Goal: Register for event/course

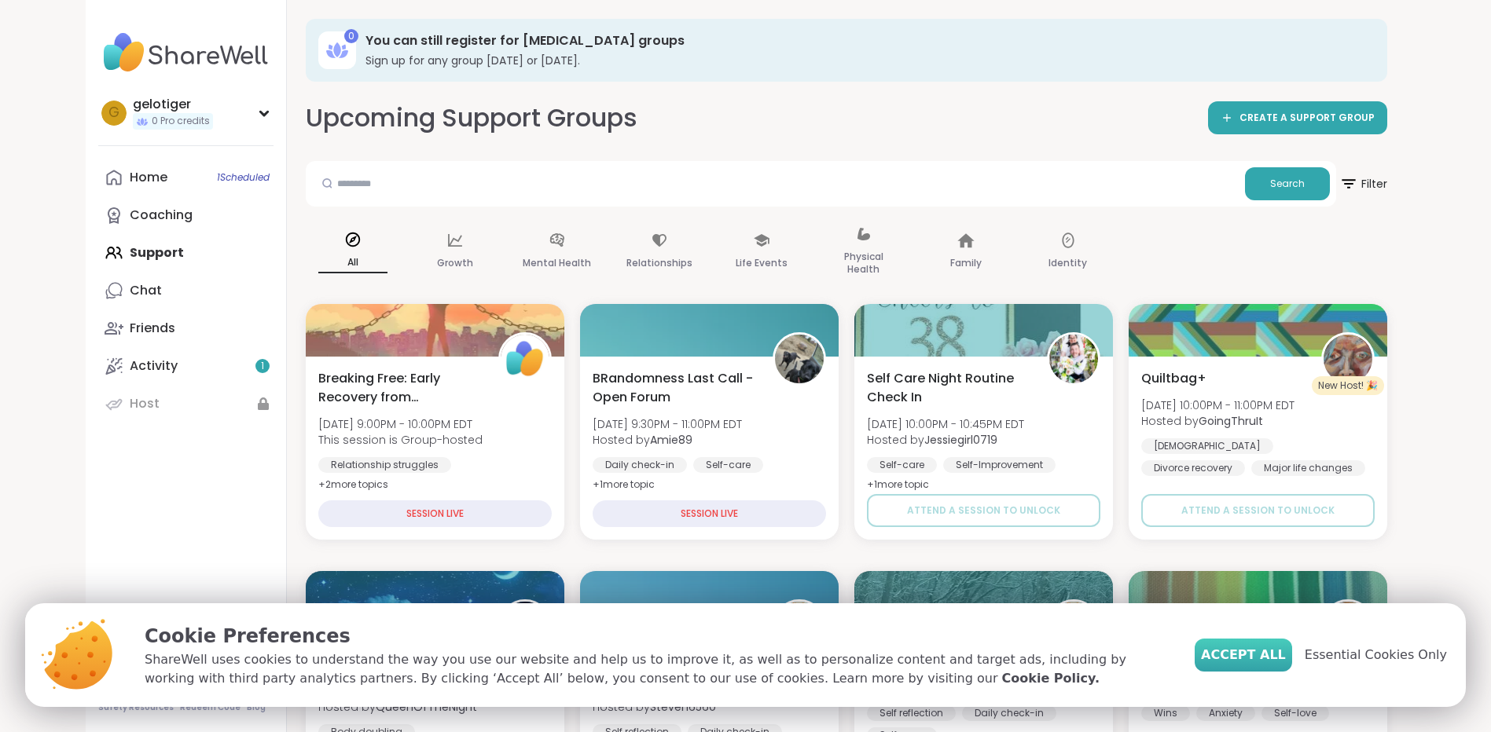
click at [1283, 655] on span "Accept All" at bounding box center [1243, 655] width 85 height 19
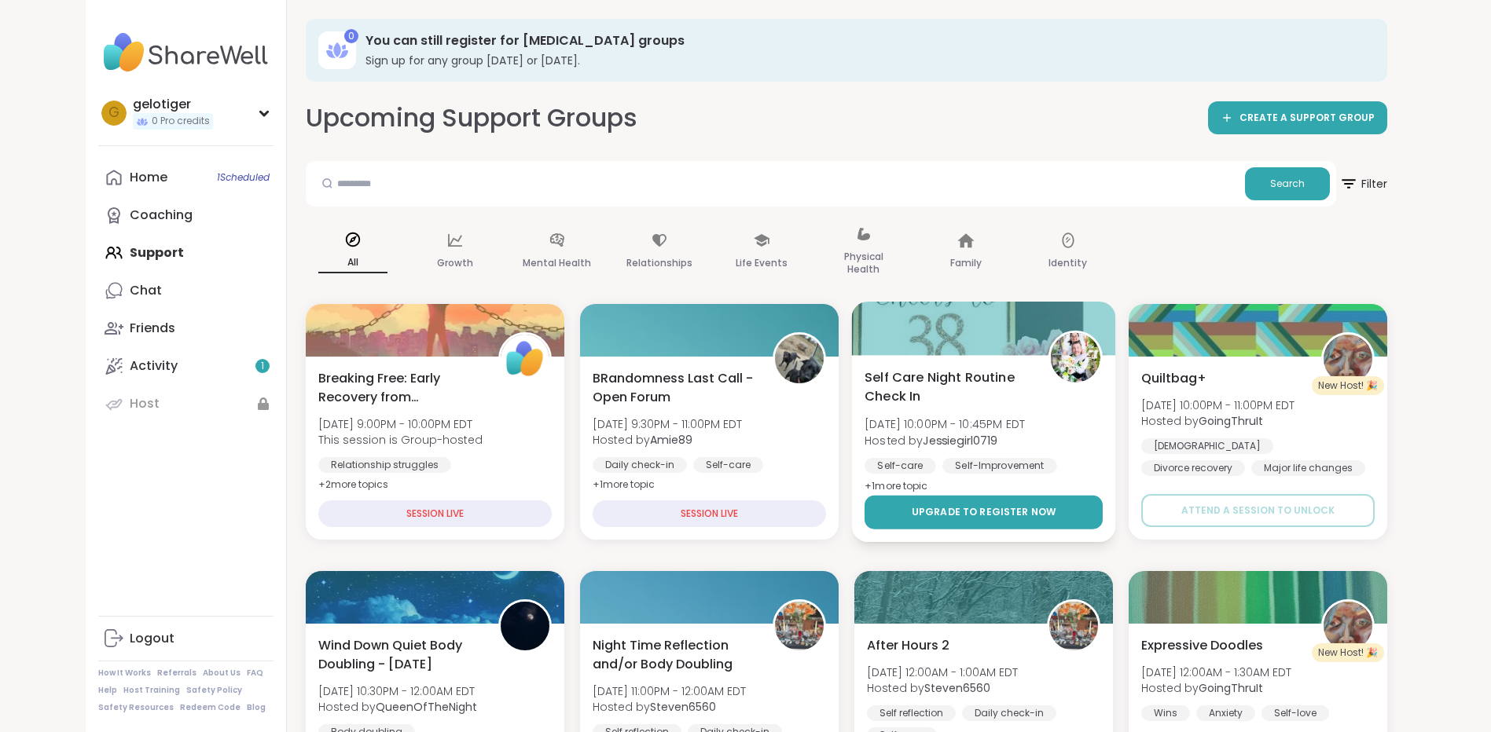
click at [989, 512] on span "Upgrade to register now" at bounding box center [983, 512] width 145 height 14
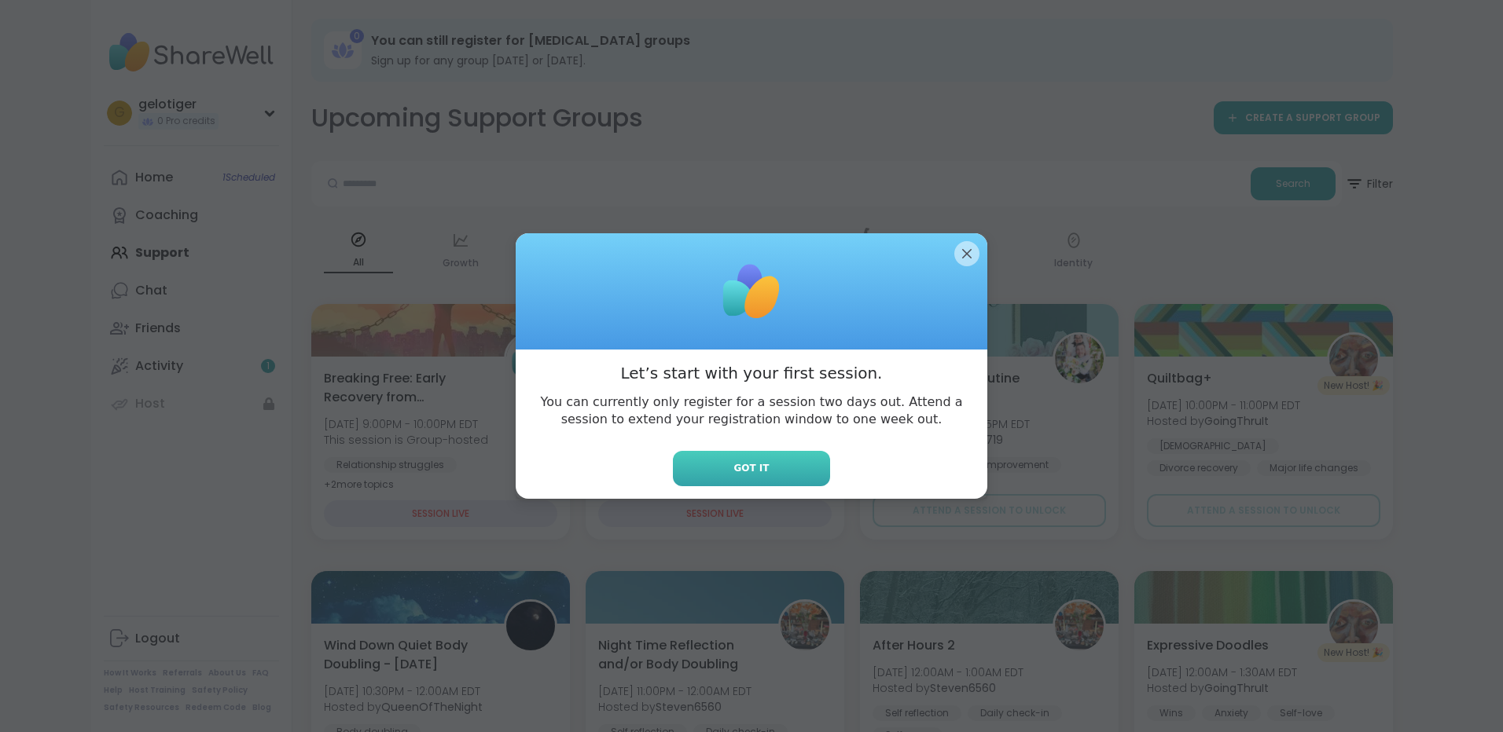
click at [723, 460] on button "Got it" at bounding box center [751, 468] width 157 height 35
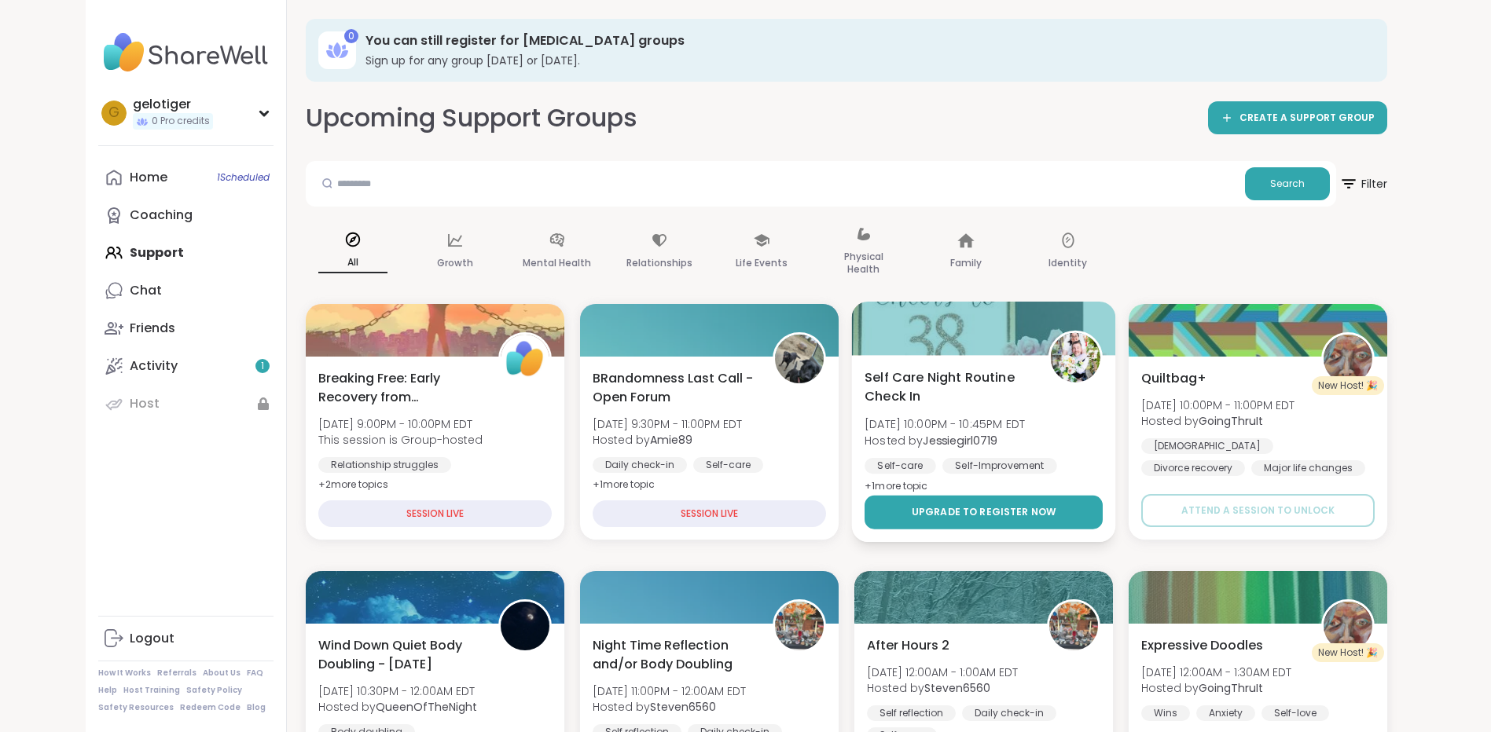
click at [997, 516] on span "Upgrade to register now" at bounding box center [983, 512] width 145 height 14
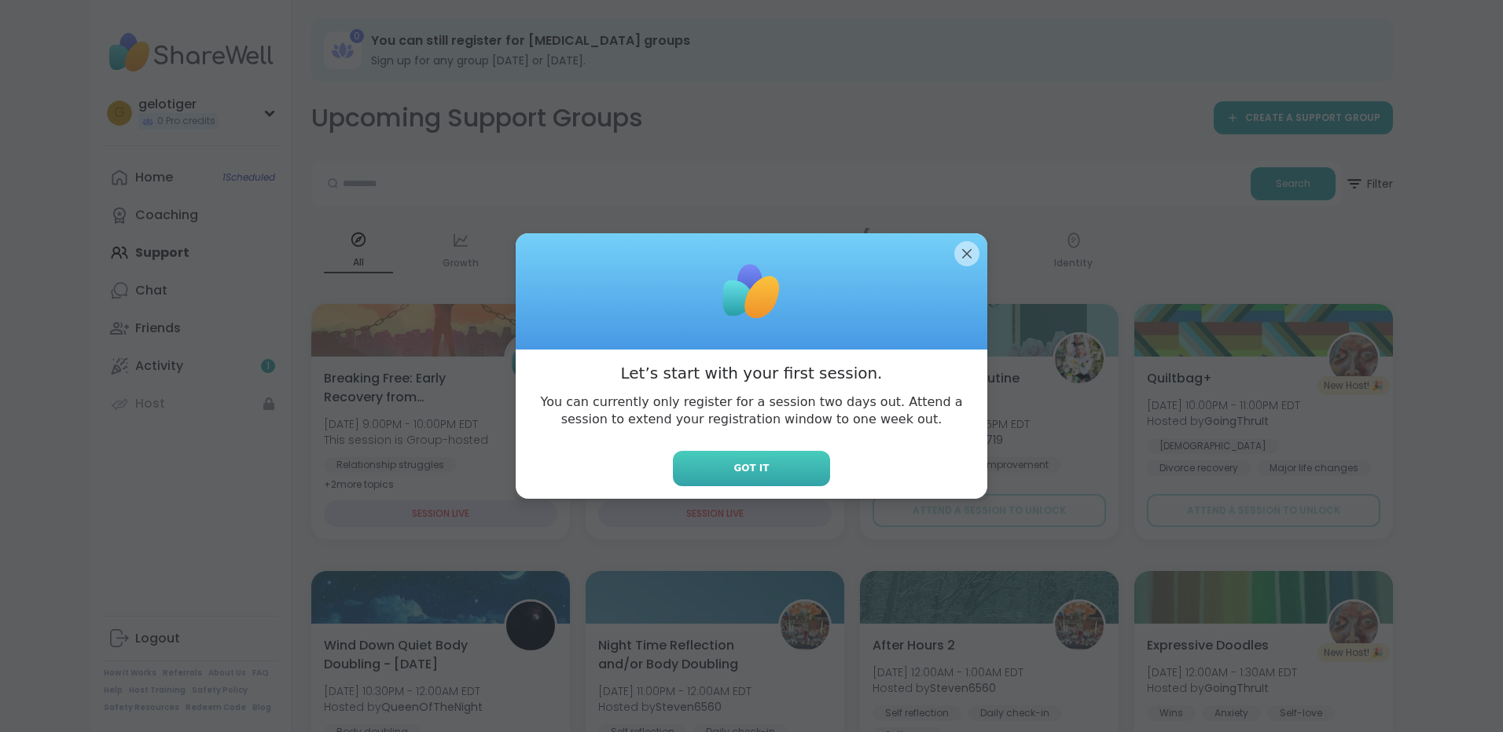
click at [782, 461] on button "Got it" at bounding box center [751, 468] width 157 height 35
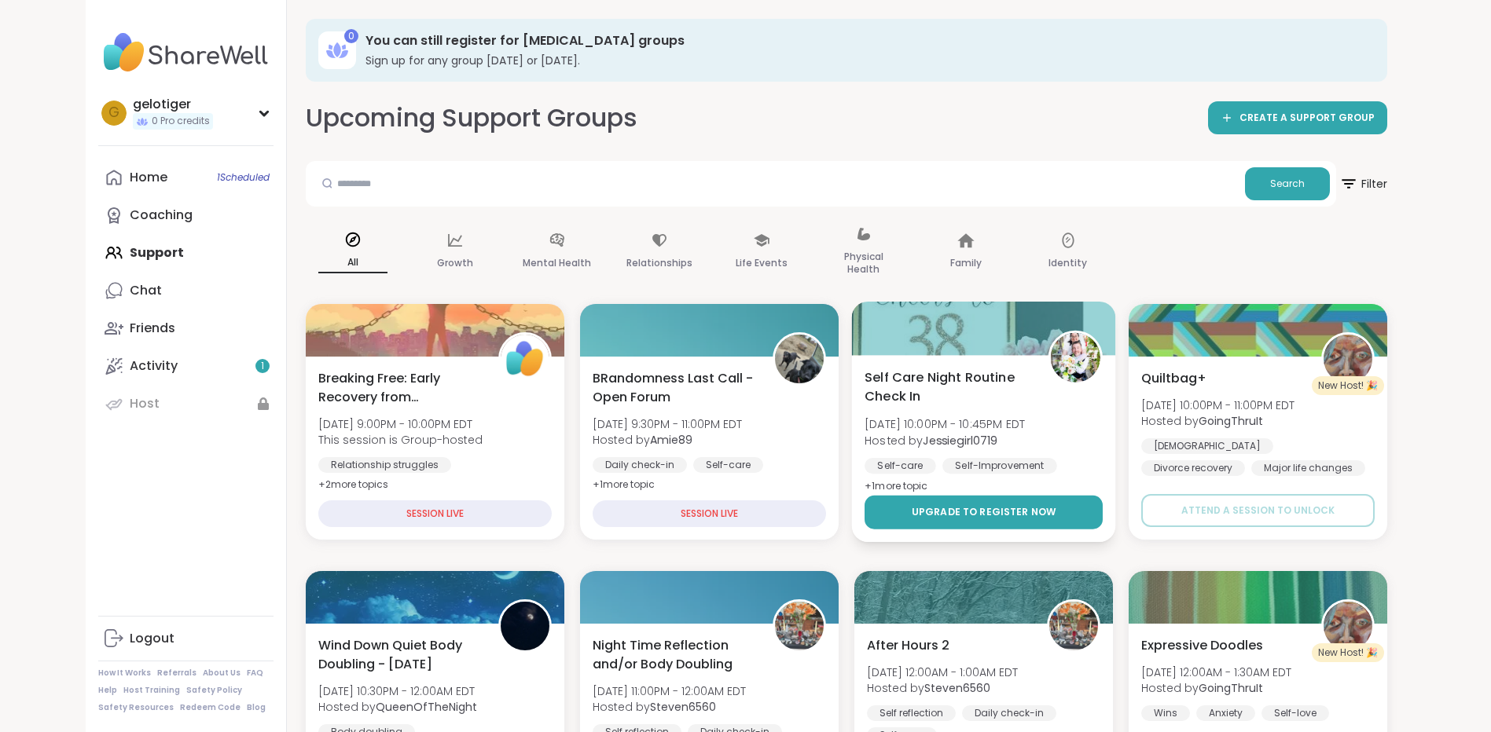
click at [989, 505] on span "Upgrade to register now" at bounding box center [983, 512] width 145 height 14
click at [1001, 506] on span "Upgrade to register now" at bounding box center [983, 512] width 145 height 14
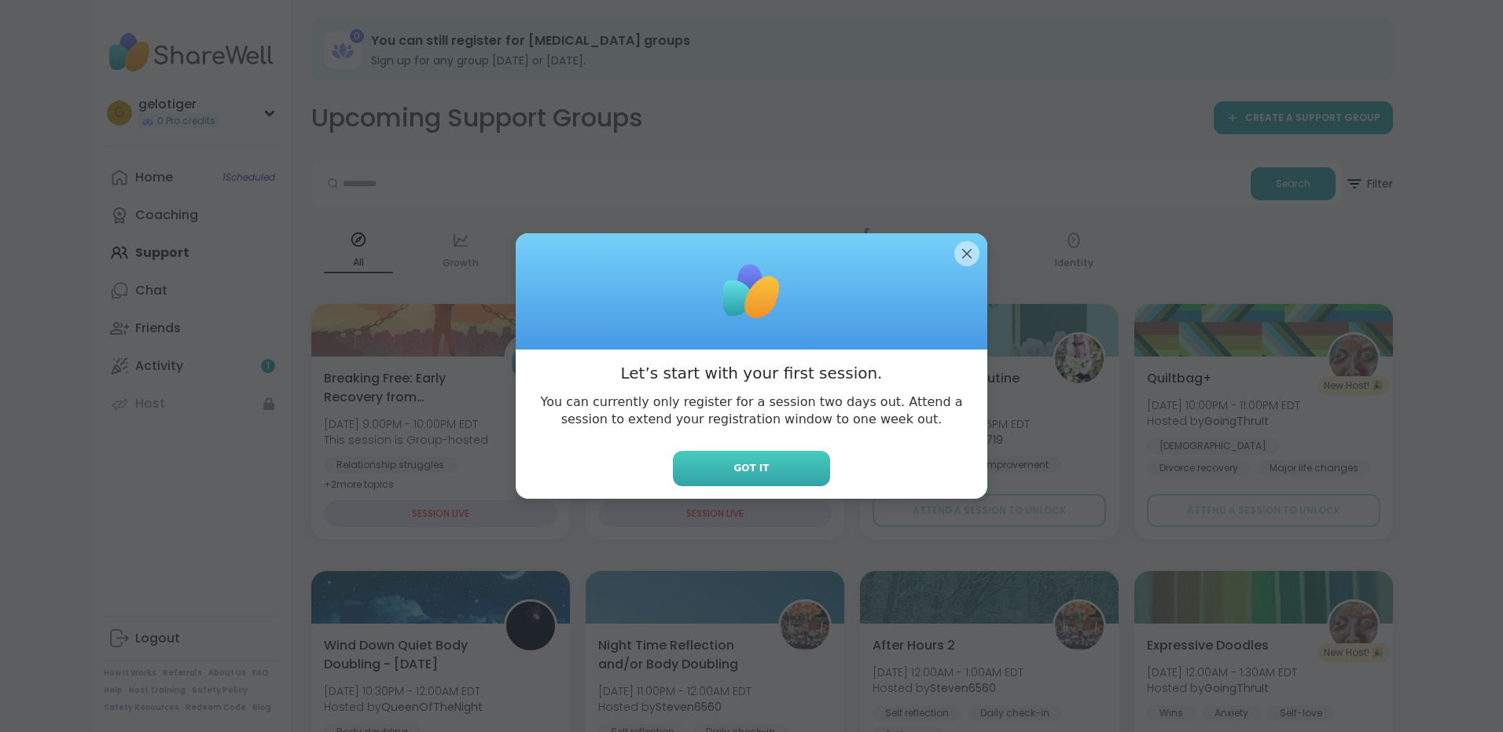
click at [773, 482] on button "Got it" at bounding box center [751, 468] width 157 height 35
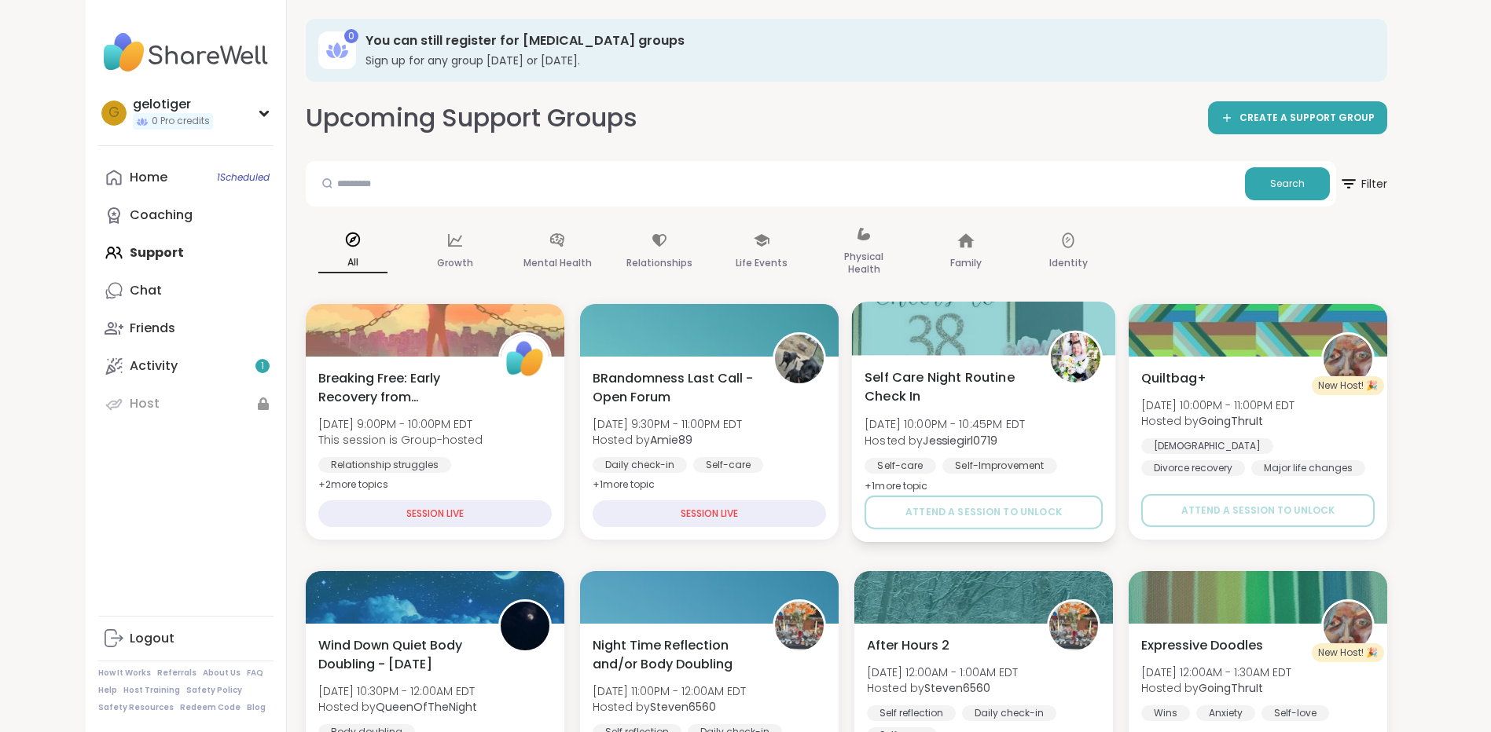
click at [1022, 396] on span "Self Care Night Routine Check In" at bounding box center [947, 387] width 166 height 39
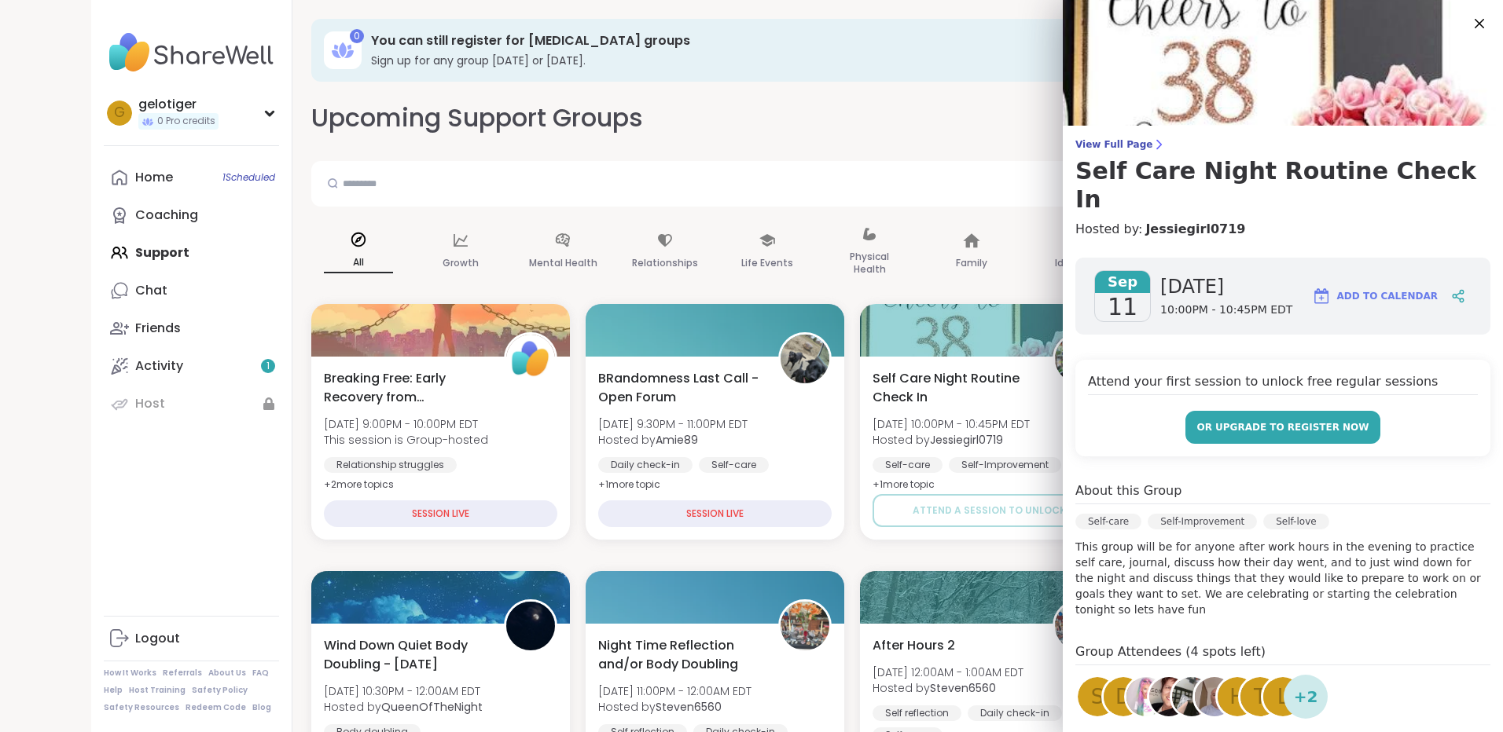
click at [1271, 420] on span "or upgrade to register now" at bounding box center [1282, 427] width 172 height 14
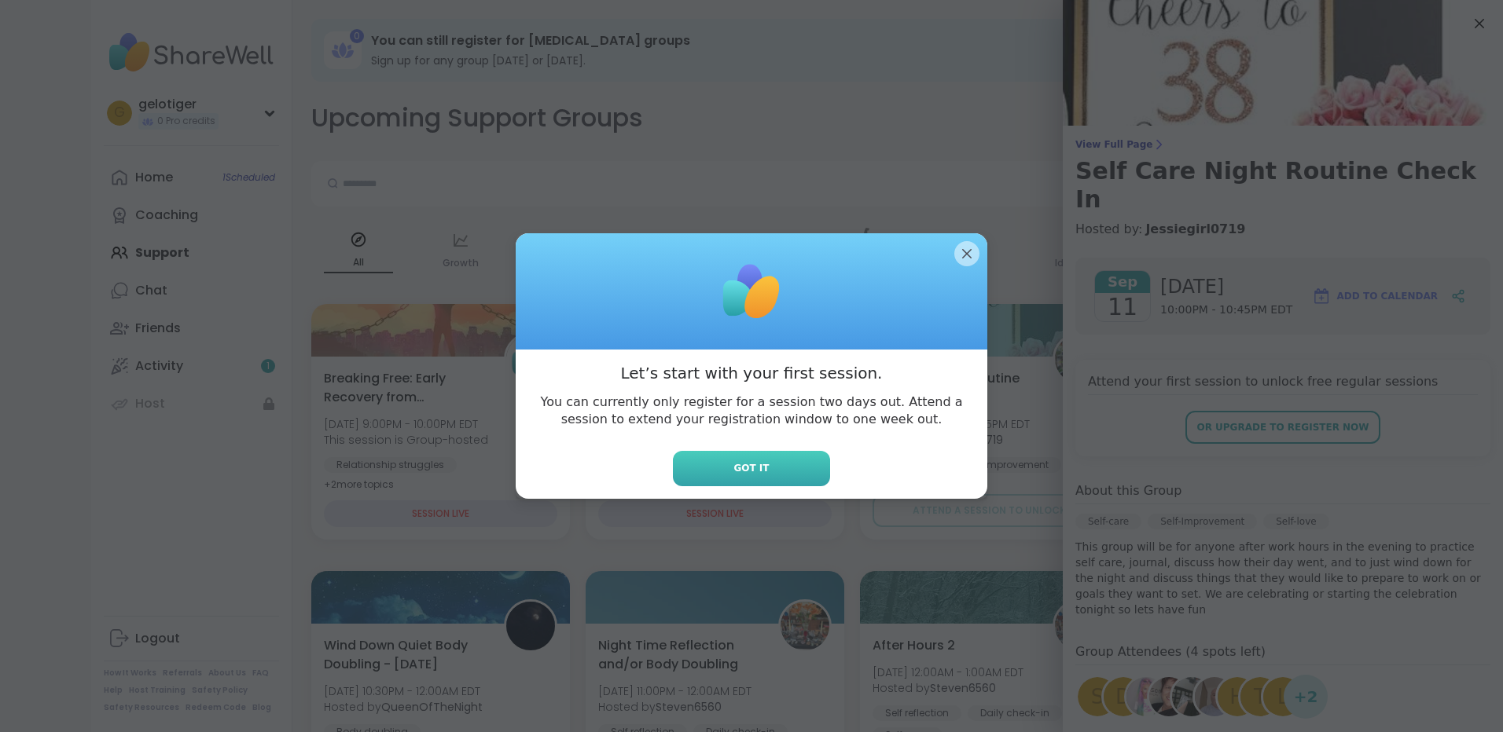
click at [797, 470] on button "Got it" at bounding box center [751, 468] width 157 height 35
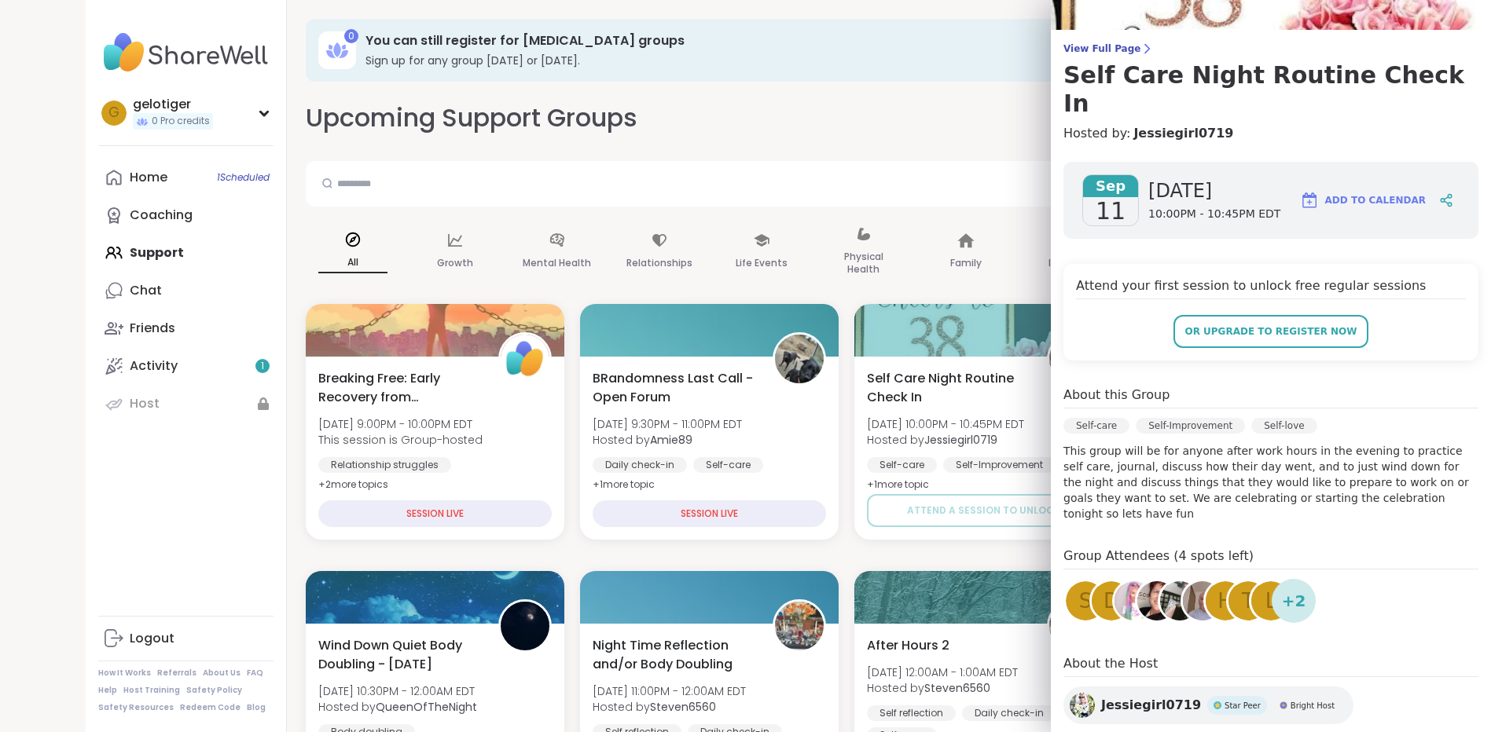
scroll to position [135, 0]
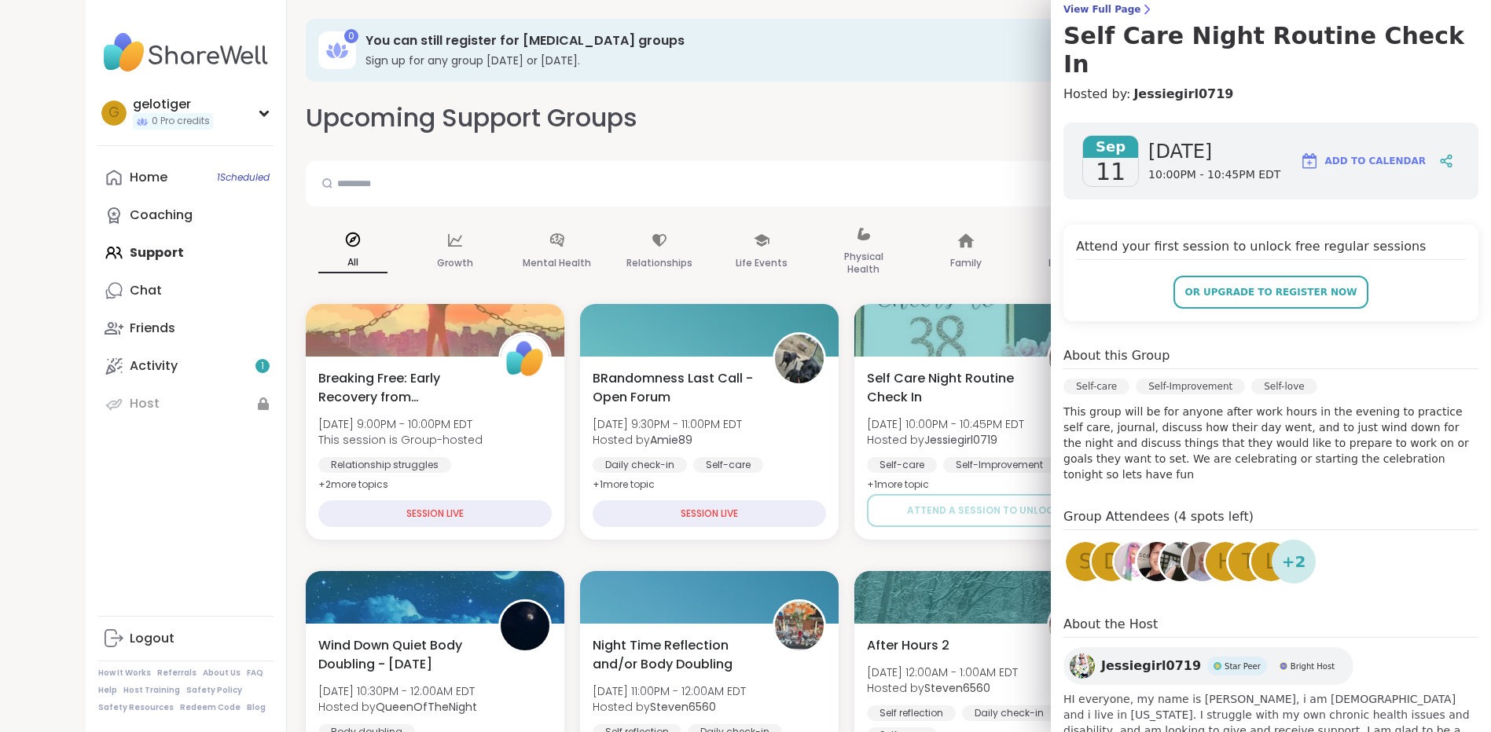
click at [1290, 661] on span "Bright Host" at bounding box center [1312, 667] width 44 height 12
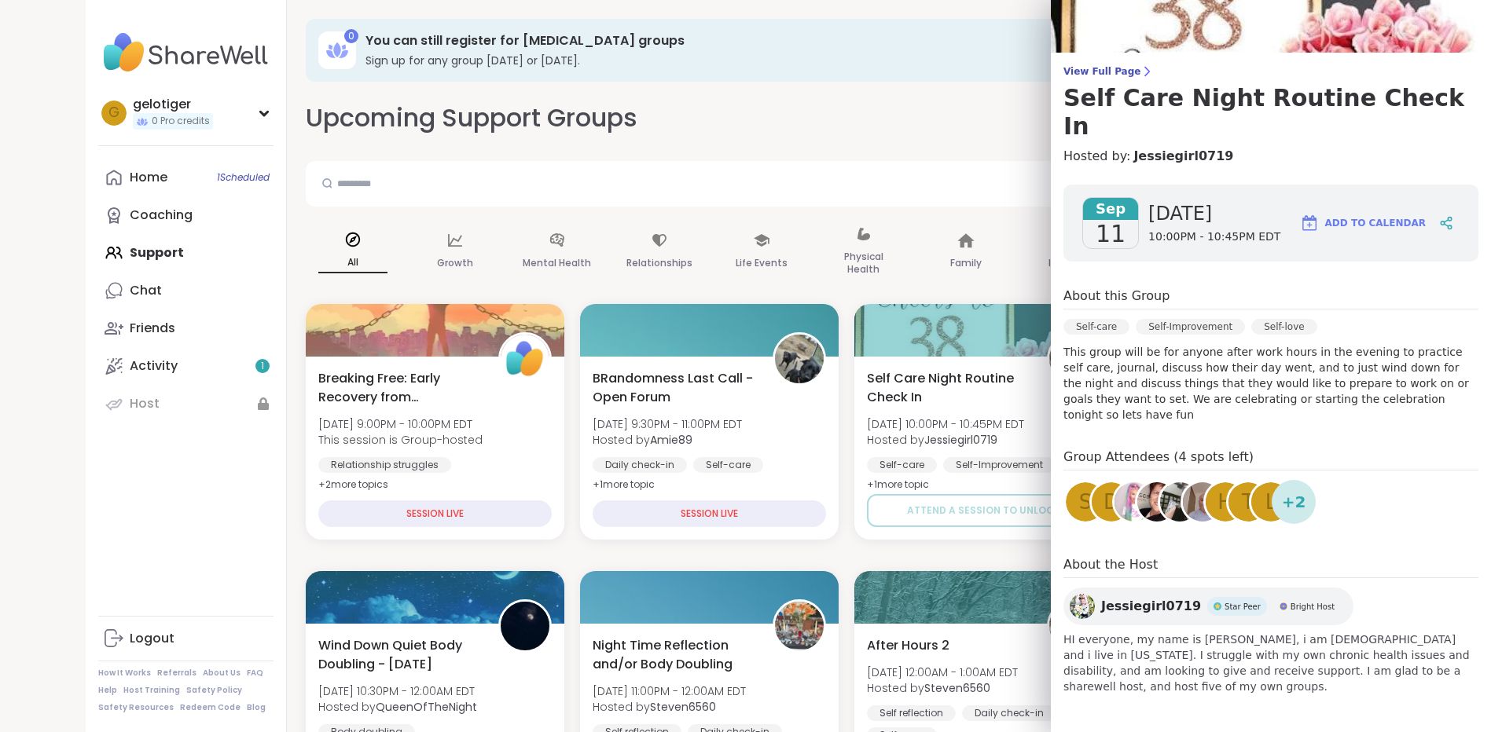
scroll to position [13, 0]
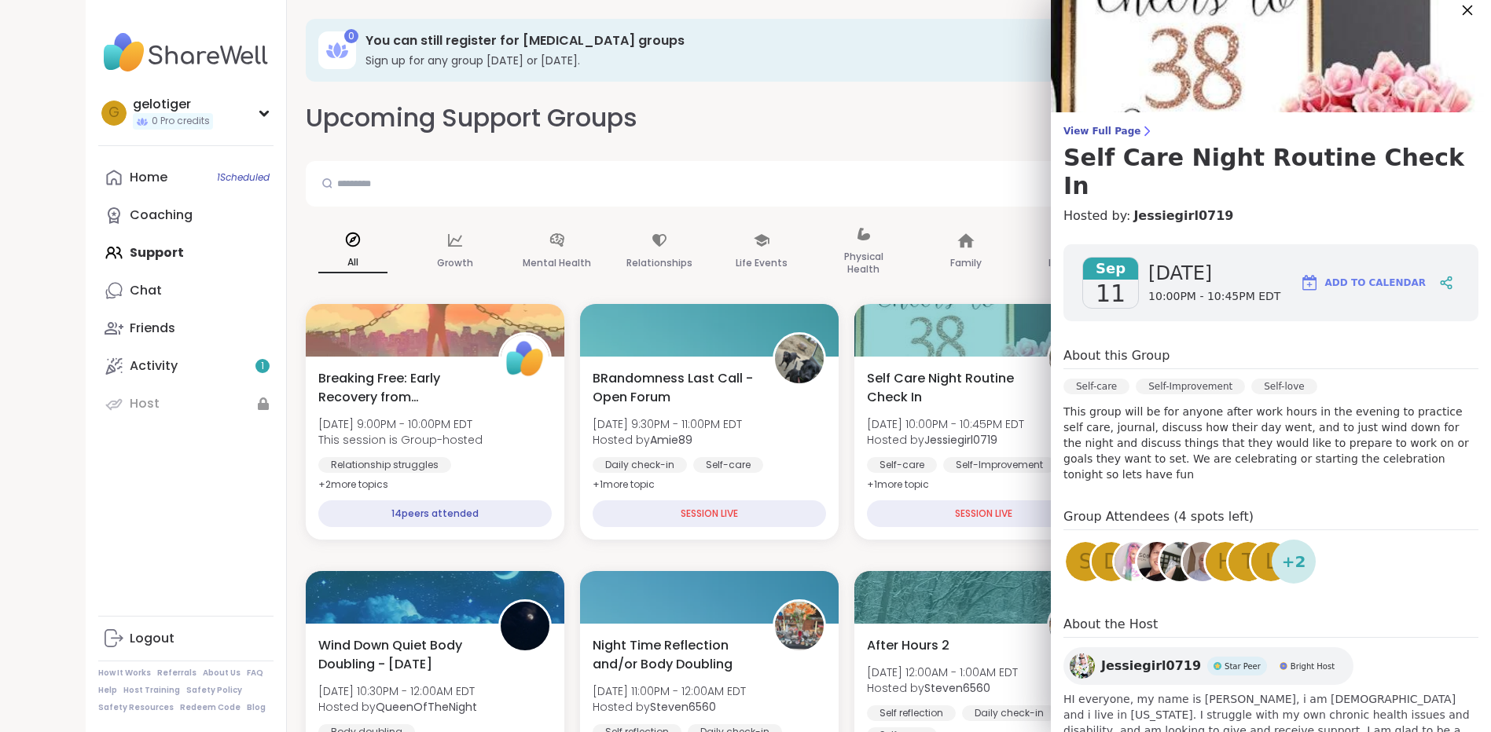
click at [1461, 12] on icon at bounding box center [1467, 10] width 20 height 20
